Goal: Task Accomplishment & Management: Manage account settings

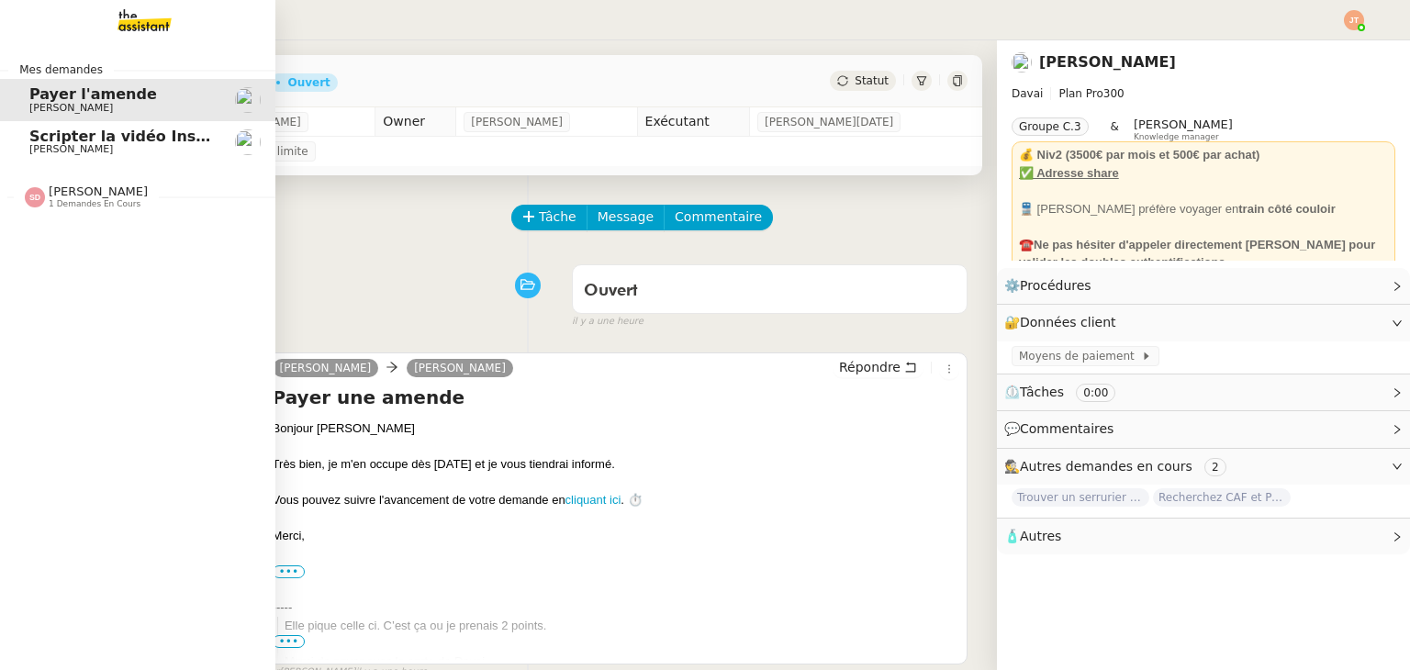
click at [39, 137] on span "Scripter la vidéo Instagram" at bounding box center [142, 136] width 227 height 17
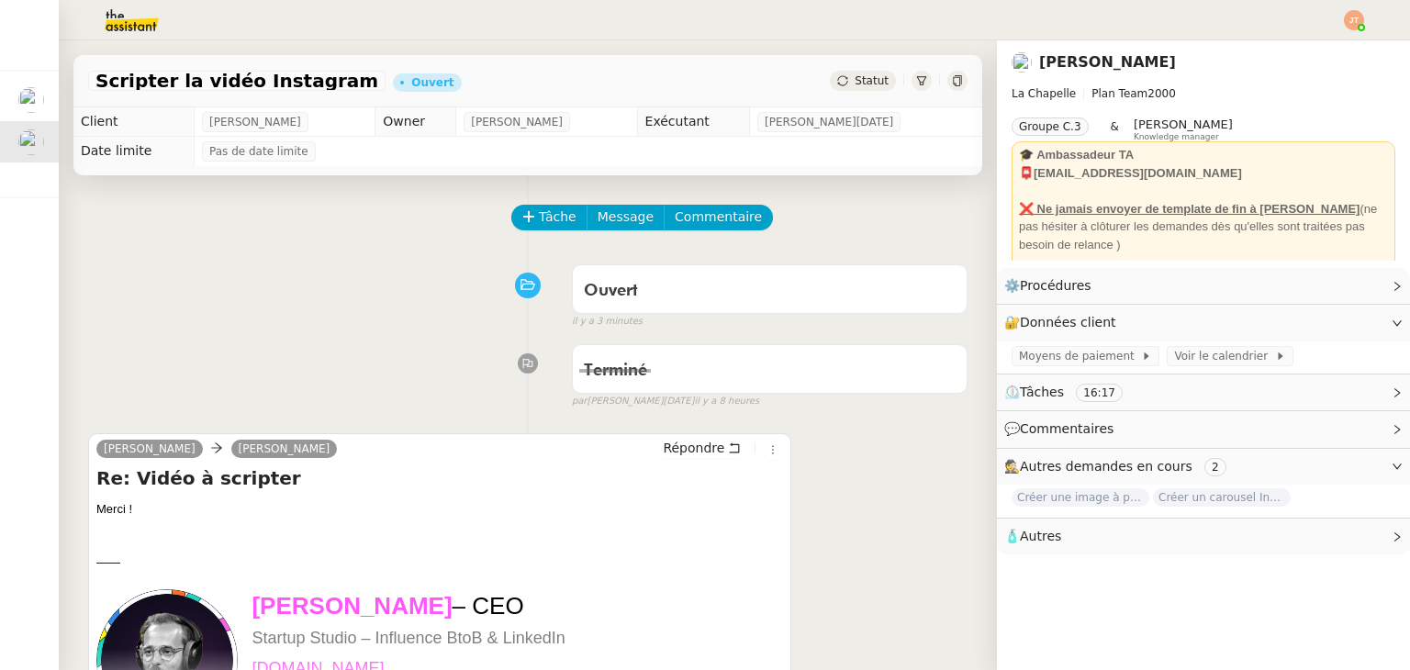
click at [855, 82] on span "Statut" at bounding box center [872, 80] width 34 height 13
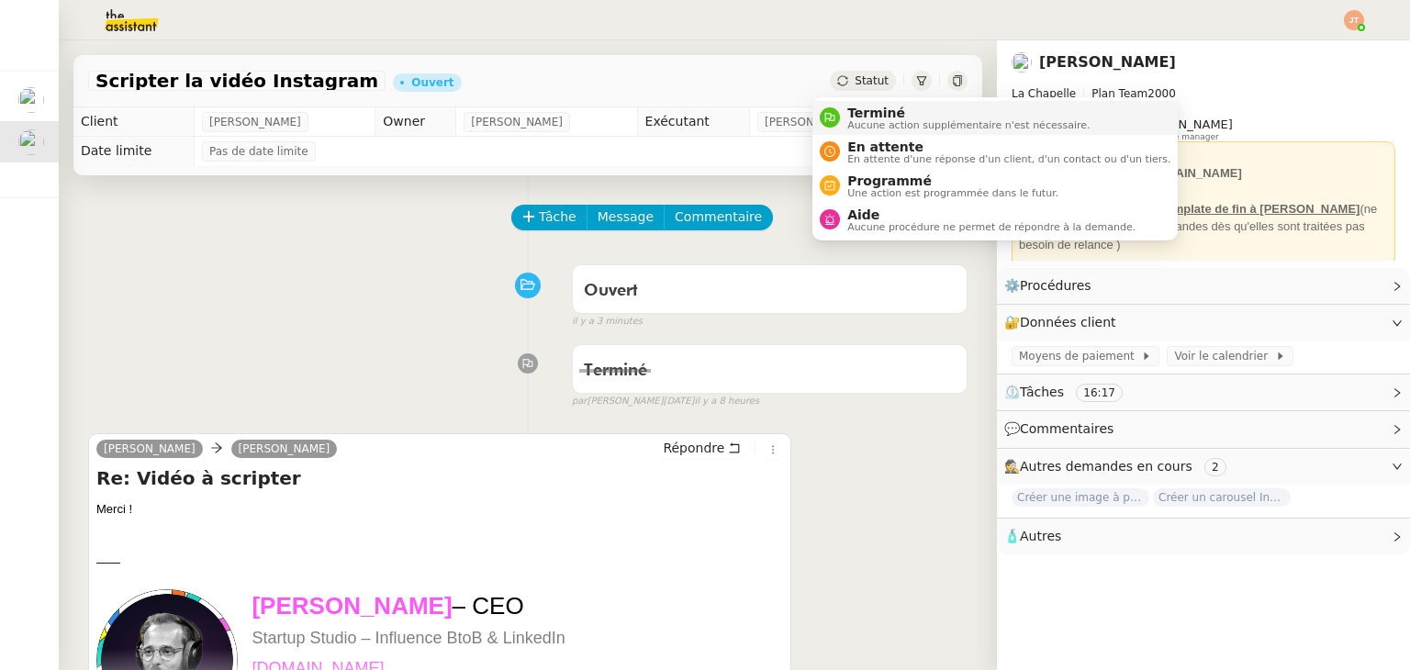
click at [846, 108] on div "Terminé Aucune action supplémentaire n'est nécessaire." at bounding box center [965, 118] width 250 height 25
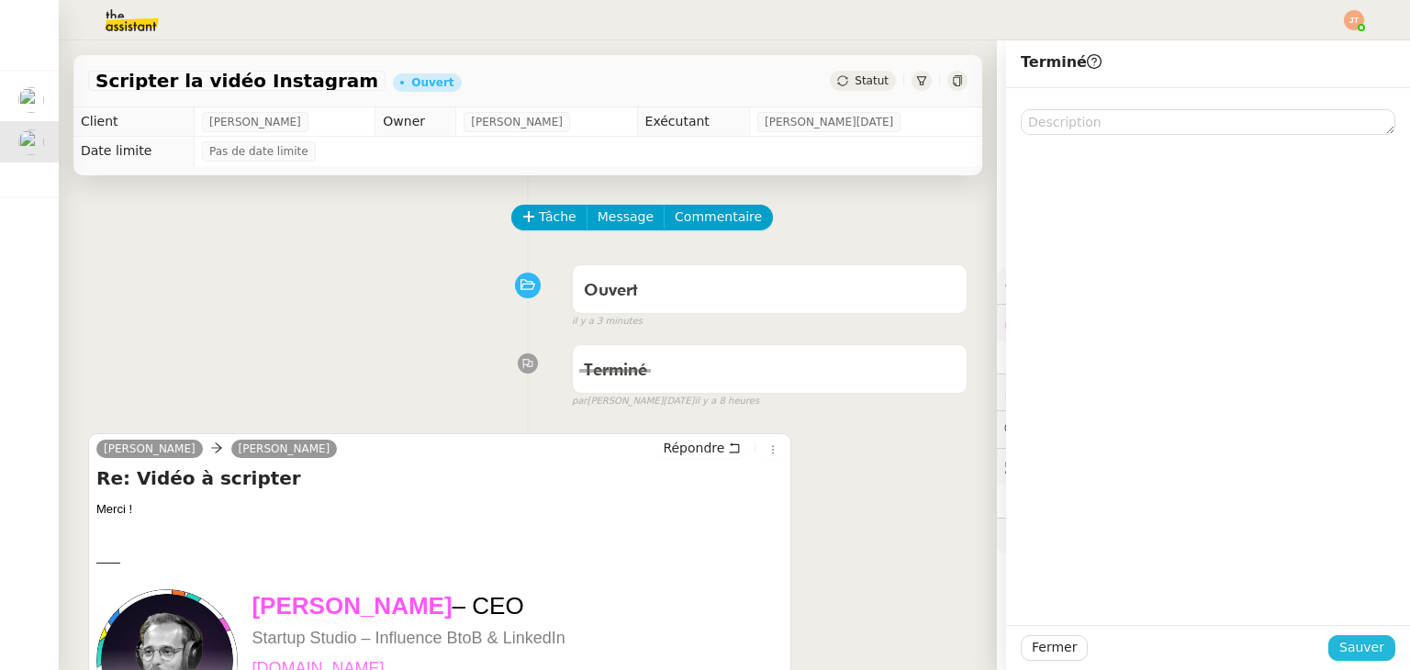
click at [1342, 655] on span "Sauver" at bounding box center [1362, 647] width 45 height 21
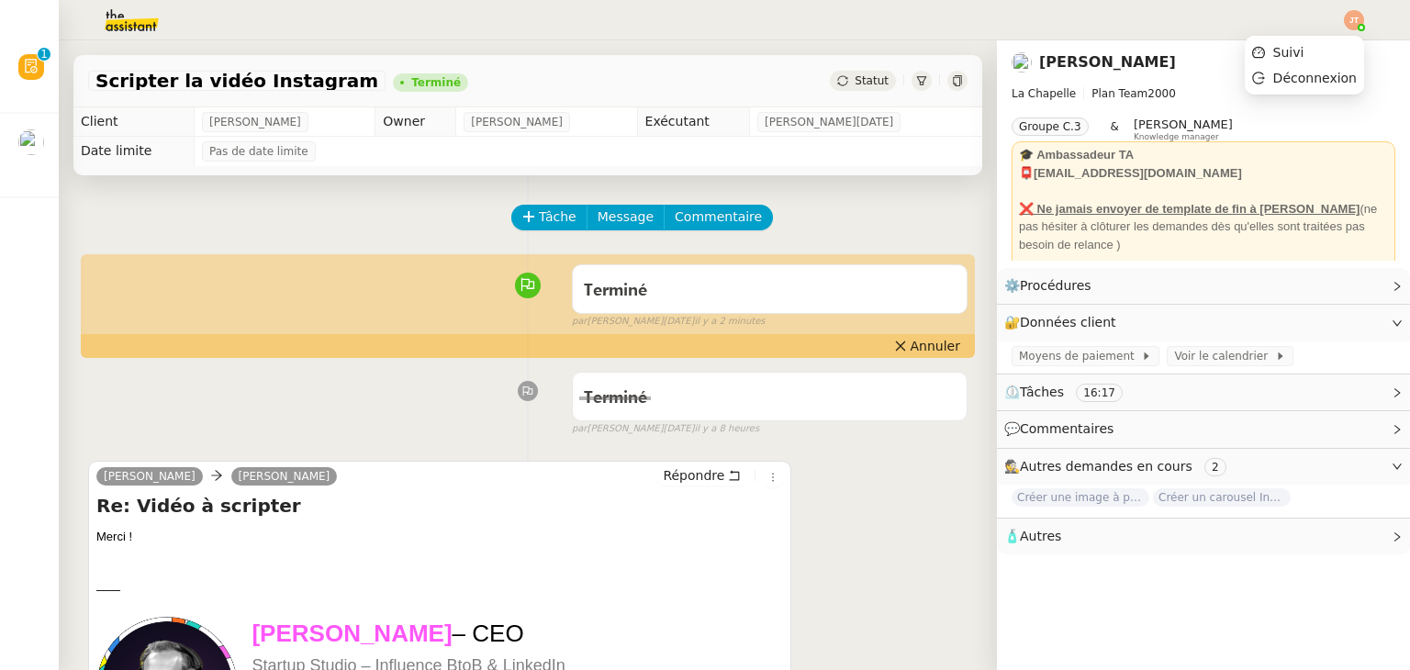
click at [1357, 26] on img at bounding box center [1354, 20] width 20 height 20
click at [1320, 50] on li "Suivi" at bounding box center [1304, 52] width 119 height 26
